Goal: Navigation & Orientation: Find specific page/section

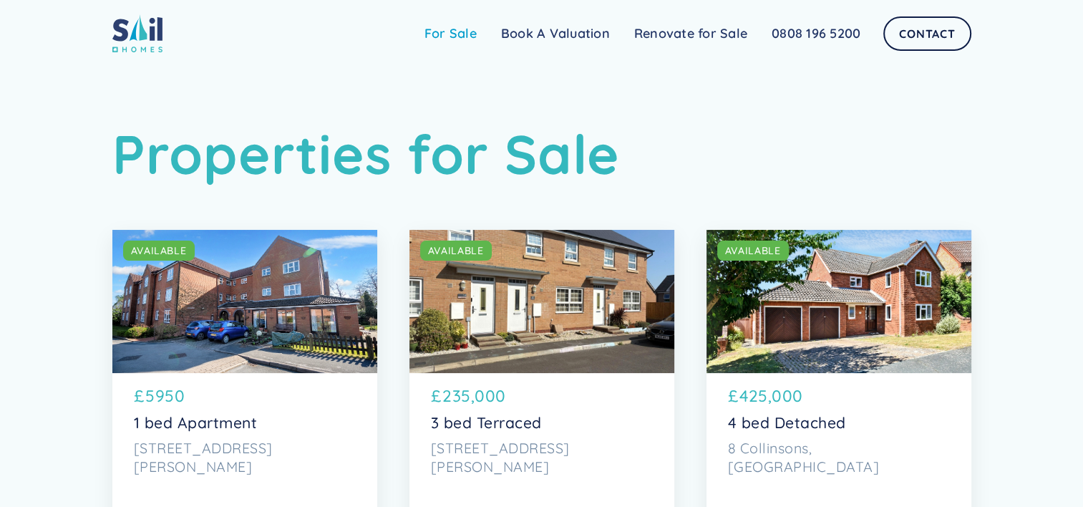
click at [466, 36] on link "For Sale" at bounding box center [450, 33] width 77 height 29
click at [455, 32] on link "For Sale" at bounding box center [450, 33] width 77 height 29
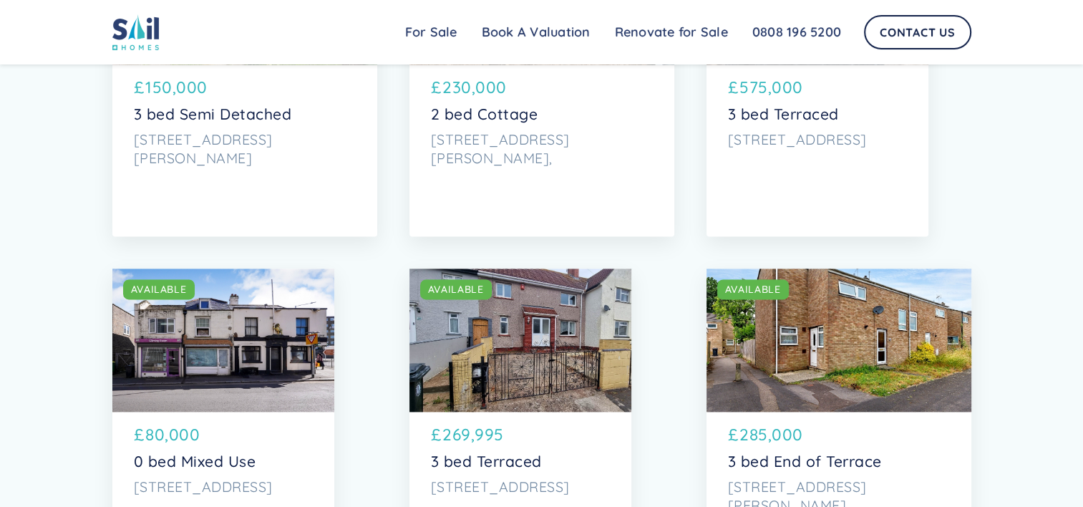
scroll to position [2103, 0]
